Goal: Task Accomplishment & Management: Use online tool/utility

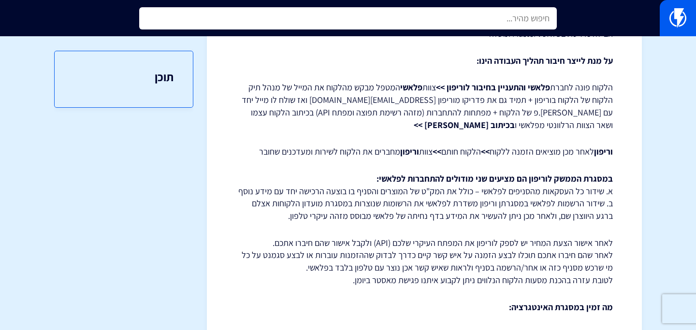
click at [298, 22] on input "text" at bounding box center [348, 18] width 418 height 22
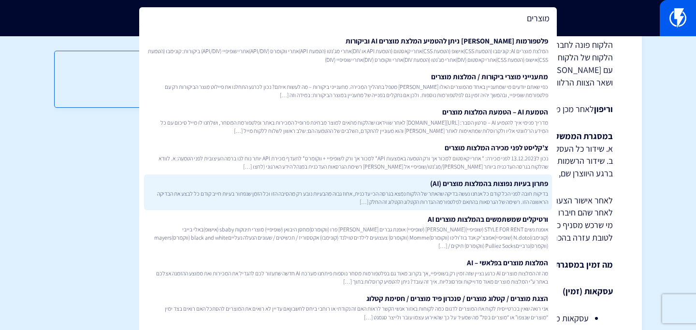
scroll to position [155, 0]
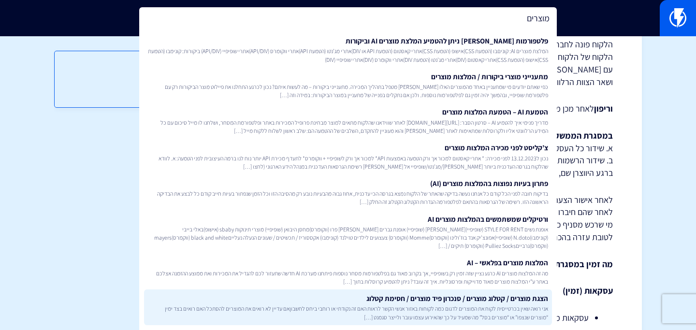
type input "מוצרים"
click at [423, 304] on link "הצגת מוצרים / קטלוג מוצרים / סנכרון פיד מוצרים / חסימת קטלוג אני רואה שאין בכרט…" at bounding box center [348, 308] width 408 height 36
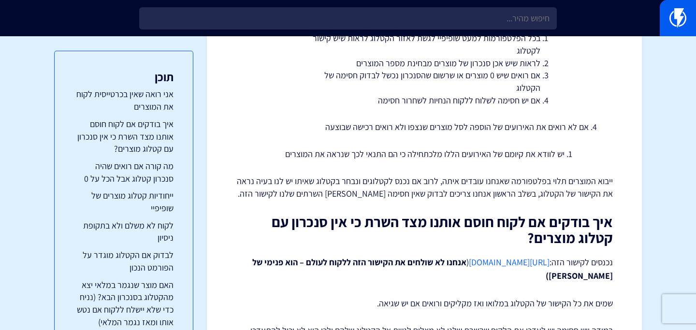
scroll to position [286, 0]
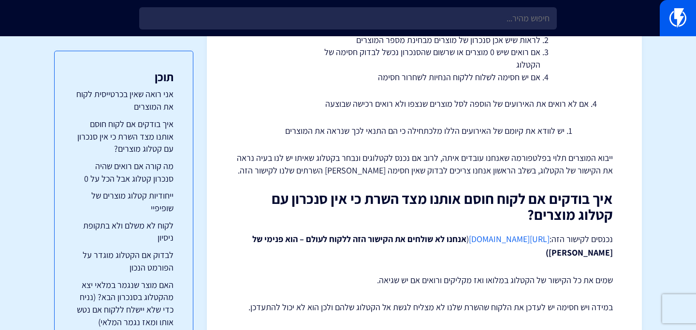
click at [475, 237] on link "https://flashy.app/server-check" at bounding box center [509, 238] width 81 height 11
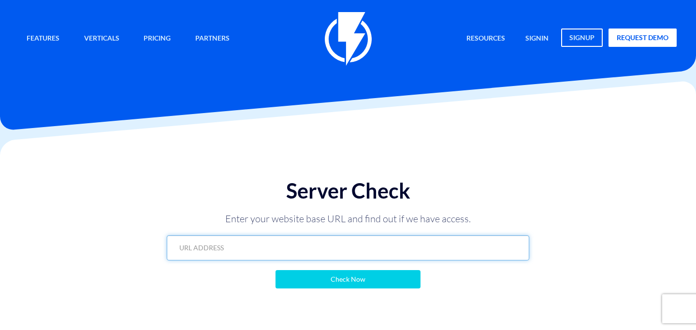
click at [306, 254] on input "text" at bounding box center [348, 247] width 362 height 25
paste input "https://www.emanuel-online.com/flashy?export=products&store_id=0&limit=100&page…"
type input "https://www.emanuel-online.com/flashy?export=products&store_id=0&limit=100&page…"
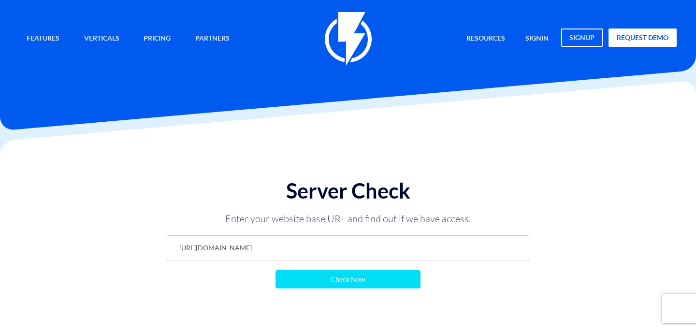
click at [312, 280] on input "Check Now" at bounding box center [347, 279] width 145 height 18
